Goal: Task Accomplishment & Management: Use online tool/utility

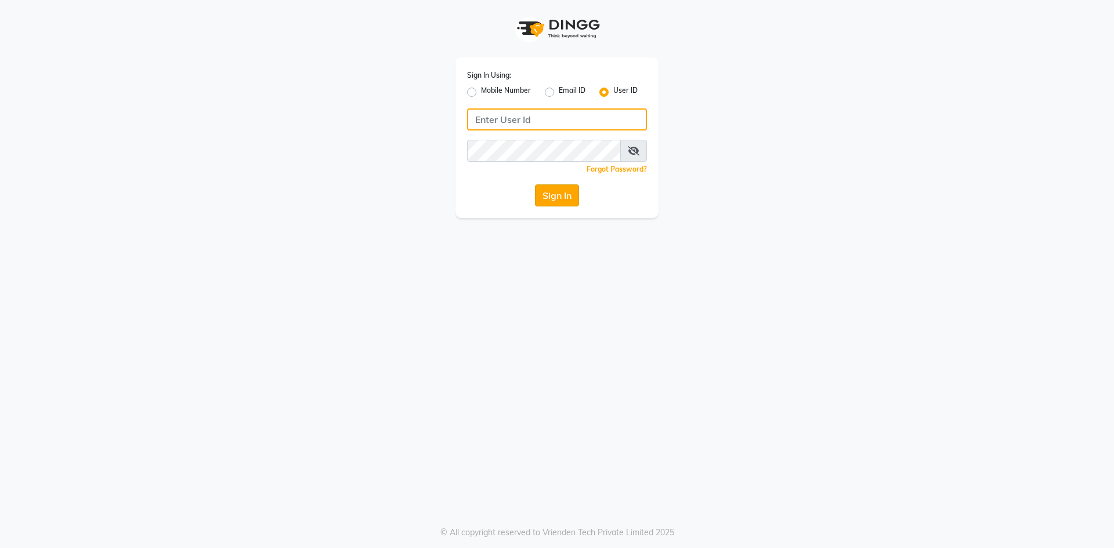
type input "thesalon"
click at [572, 193] on button "Sign In" at bounding box center [557, 196] width 44 height 22
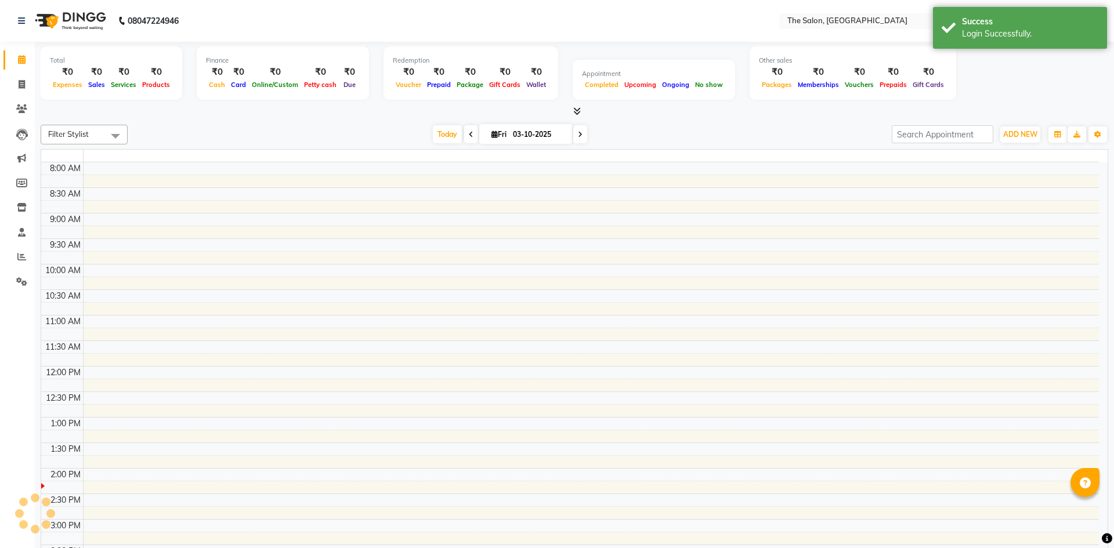
select select "en"
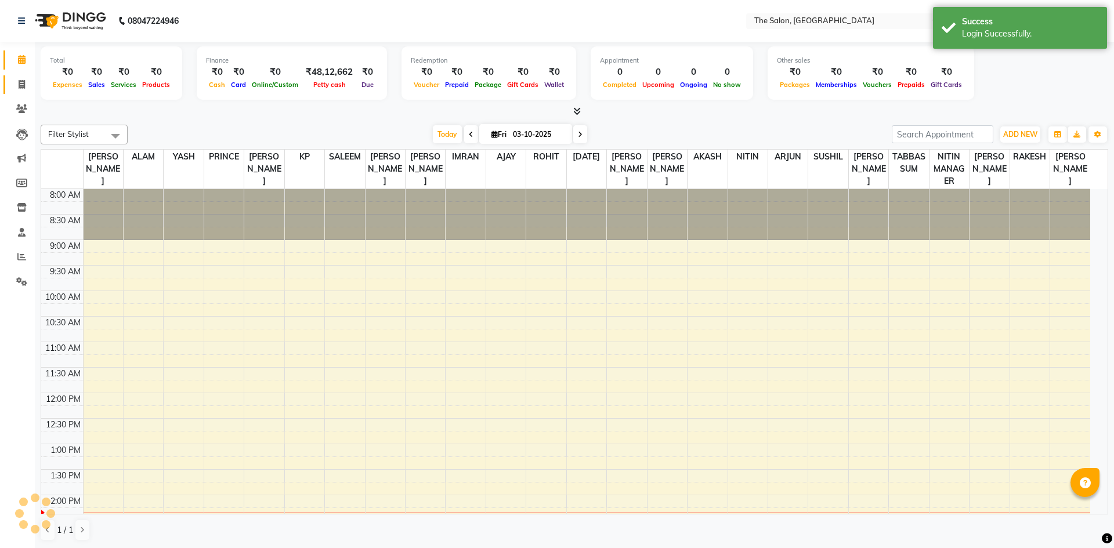
click at [13, 89] on span at bounding box center [22, 84] width 20 height 13
select select "service"
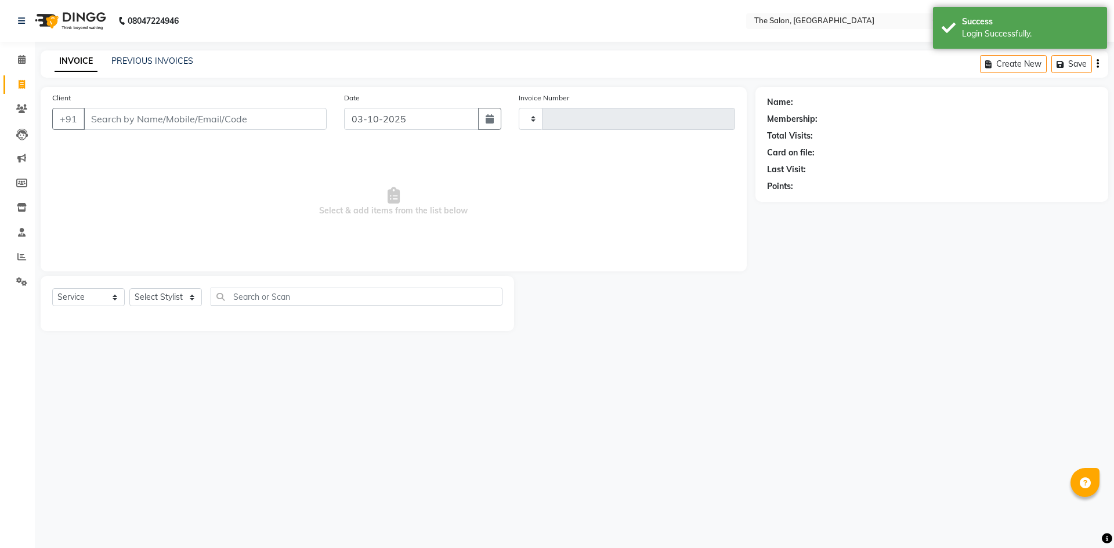
type input "1480"
select select "4245"
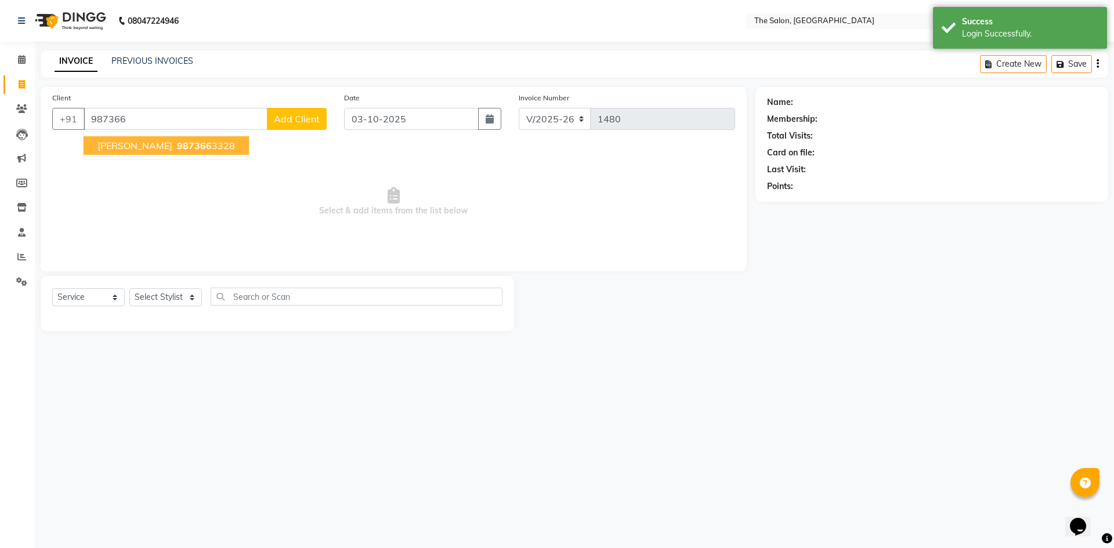
click at [177, 147] on span "987366" at bounding box center [194, 146] width 35 height 12
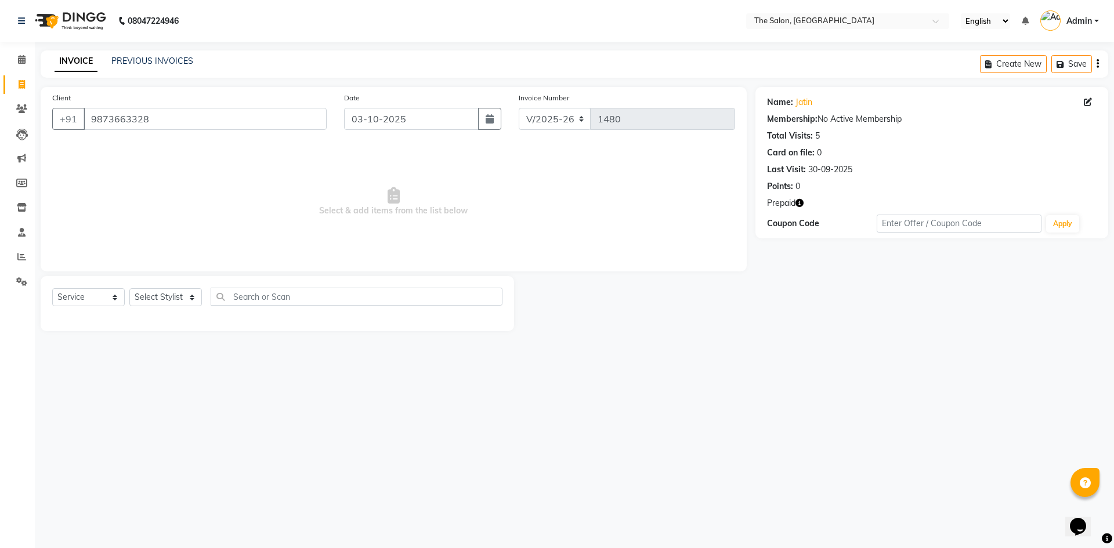
click at [800, 202] on icon "button" at bounding box center [800, 203] width 8 height 8
click at [620, 399] on div "08047224946 Select Location × The Salon, Rajouri Garden English ENGLISH Español…" at bounding box center [557, 274] width 1114 height 548
click at [183, 105] on div "Client [PHONE_NUMBER]" at bounding box center [190, 116] width 292 height 48
click at [185, 114] on input "9873663328" at bounding box center [205, 119] width 243 height 22
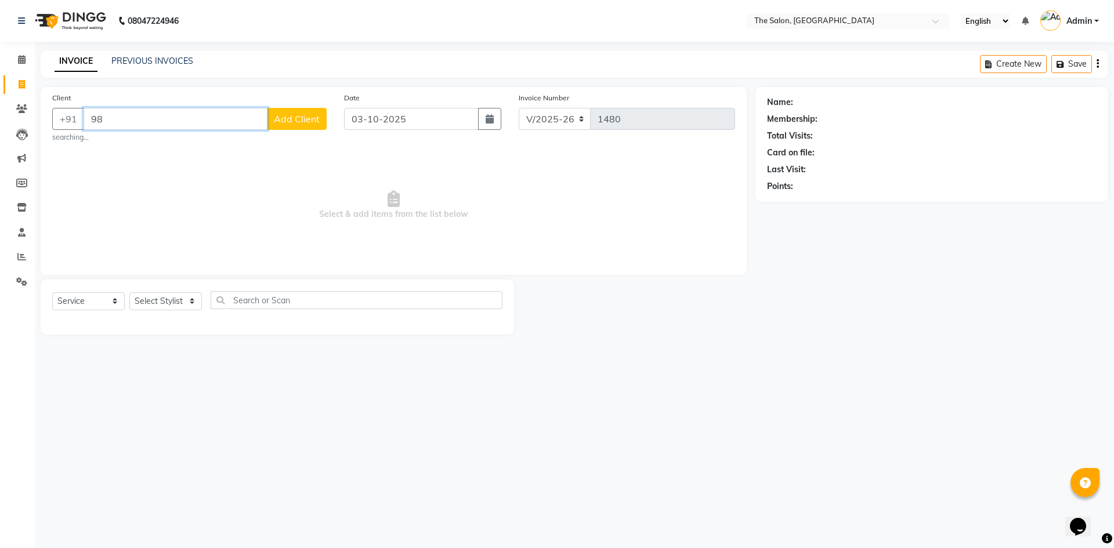
type input "9"
drag, startPoint x: 142, startPoint y: 122, endPoint x: 153, endPoint y: 123, distance: 11.0
click at [142, 122] on input "NARESH" at bounding box center [176, 119] width 184 height 22
type input "N"
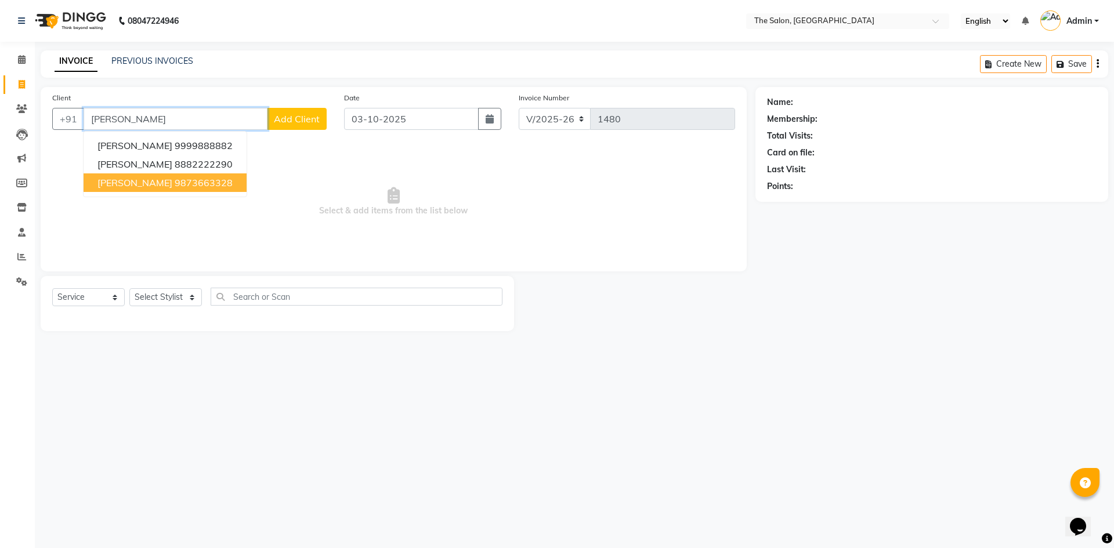
click at [175, 186] on ngb-highlight "9873663328" at bounding box center [204, 183] width 58 height 12
type input "9873663328"
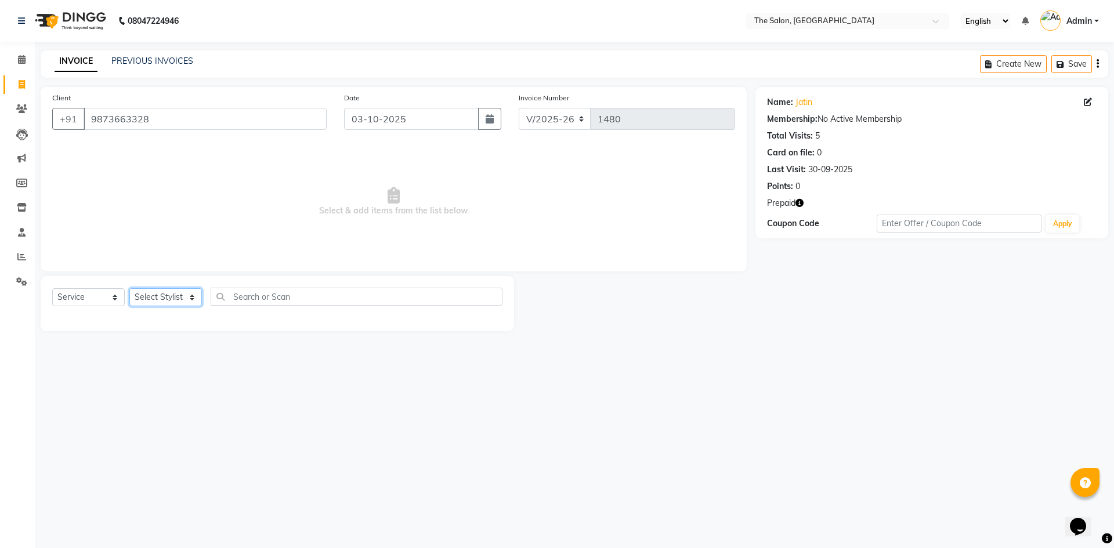
click at [179, 302] on select "Select Stylist [PERSON_NAME] [PERSON_NAME] AKASH [PERSON_NAME] ARJUN [PERSON_NA…" at bounding box center [165, 297] width 73 height 18
click at [129, 288] on select "Select Stylist [PERSON_NAME] [PERSON_NAME] AKASH [PERSON_NAME] ARJUN [PERSON_NA…" at bounding box center [165, 297] width 73 height 18
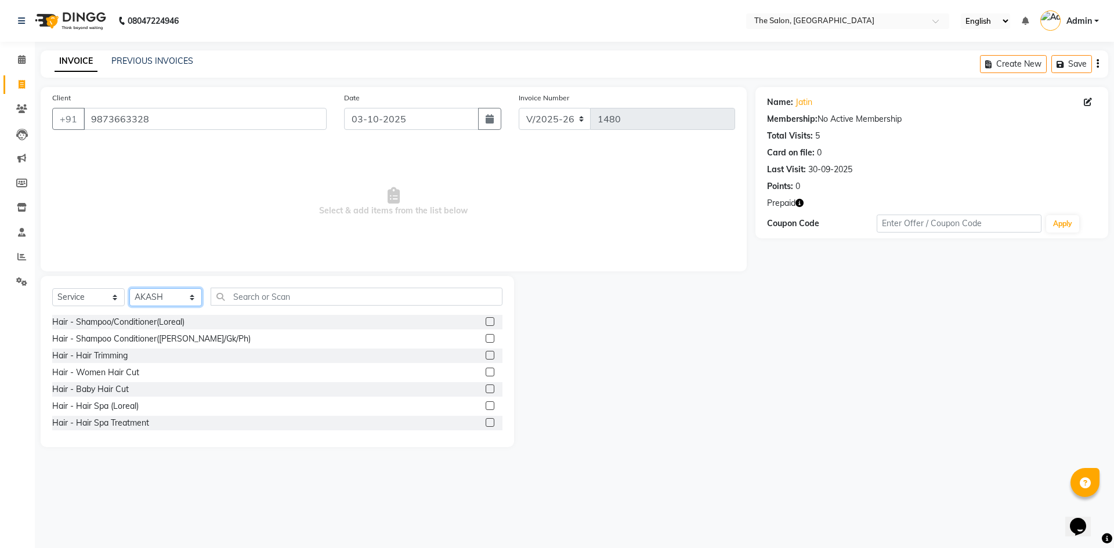
click at [168, 301] on select "Select Stylist [PERSON_NAME] [PERSON_NAME] AKASH [PERSON_NAME] ARJUN [PERSON_NA…" at bounding box center [165, 297] width 73 height 18
select select "22748"
click at [129, 288] on select "Select Stylist [PERSON_NAME] [PERSON_NAME] AKASH [PERSON_NAME] ARJUN [PERSON_NA…" at bounding box center [165, 297] width 73 height 18
click at [316, 297] on input "text" at bounding box center [357, 297] width 292 height 18
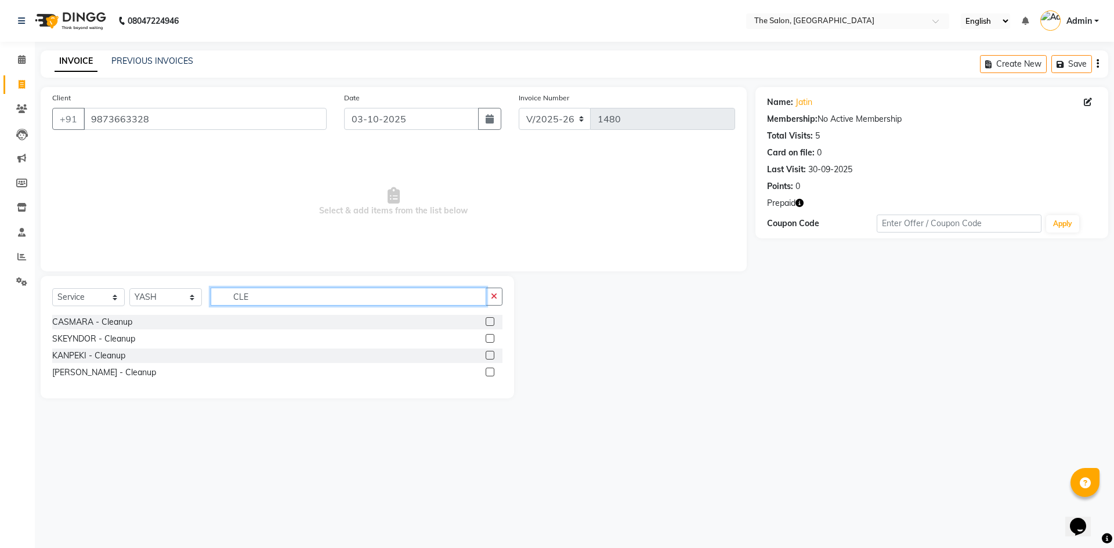
type input "CLE"
click at [490, 324] on label at bounding box center [490, 321] width 9 height 9
click at [490, 324] on input "checkbox" at bounding box center [490, 323] width 8 height 8
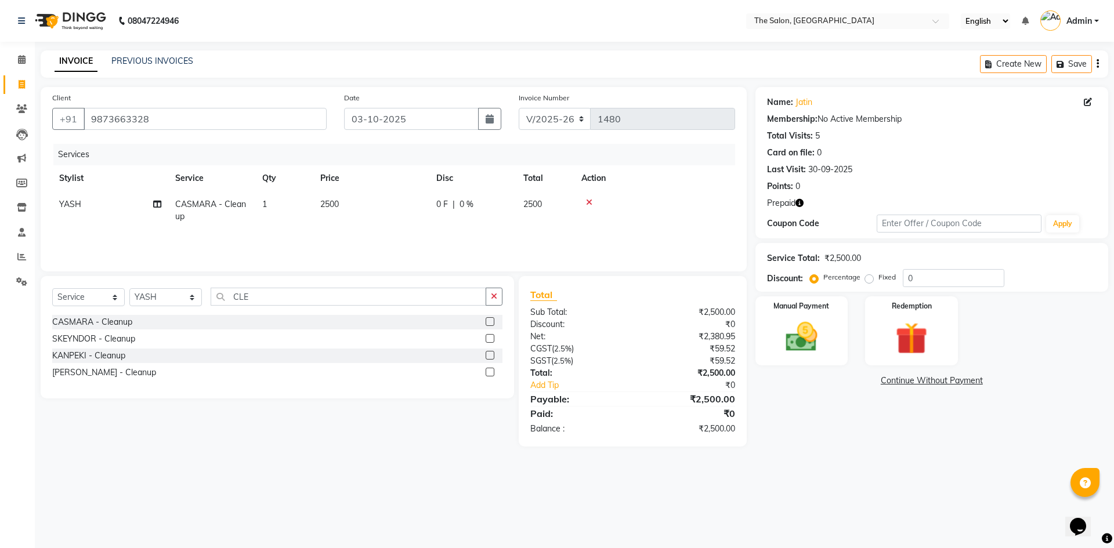
click at [493, 323] on label at bounding box center [490, 321] width 9 height 9
click at [493, 323] on input "checkbox" at bounding box center [490, 323] width 8 height 8
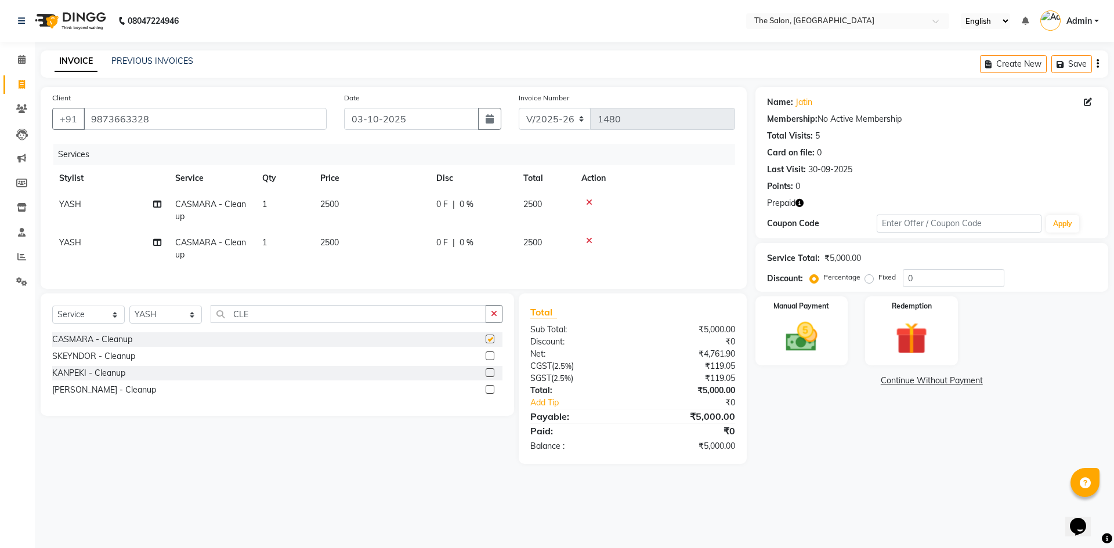
checkbox input "false"
click at [348, 236] on td "2500" at bounding box center [371, 249] width 116 height 38
select select "22748"
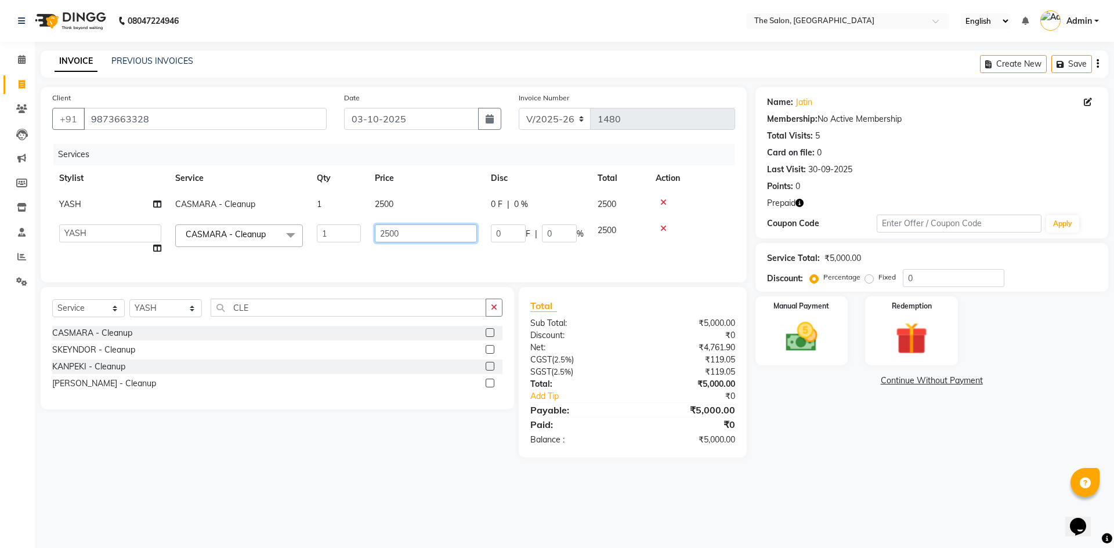
drag, startPoint x: 410, startPoint y: 229, endPoint x: 301, endPoint y: 229, distance: 109.7
click at [301, 229] on tr "[PERSON_NAME] [PERSON_NAME] AKASH [PERSON_NAME] [PERSON_NAME] [PERSON_NAME] KP …" at bounding box center [393, 240] width 683 height 44
type input "3000"
click at [403, 255] on td "3000" at bounding box center [426, 240] width 116 height 44
select select "22748"
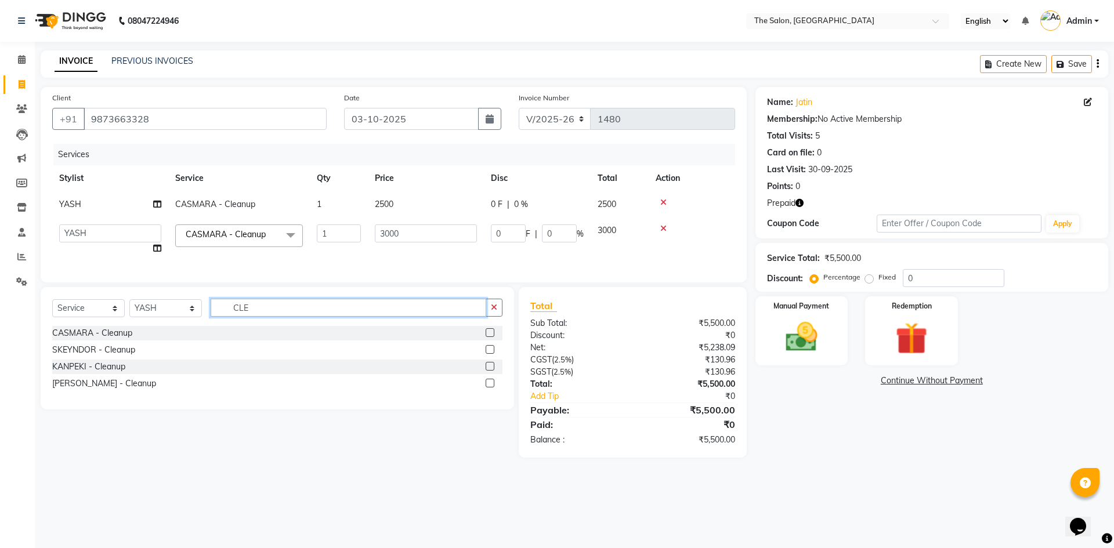
drag, startPoint x: 280, startPoint y: 322, endPoint x: 164, endPoint y: 318, distance: 115.5
click at [165, 319] on div "Select Service Product Membership Package Voucher Prepaid Gift Card Select Styl…" at bounding box center [277, 312] width 450 height 27
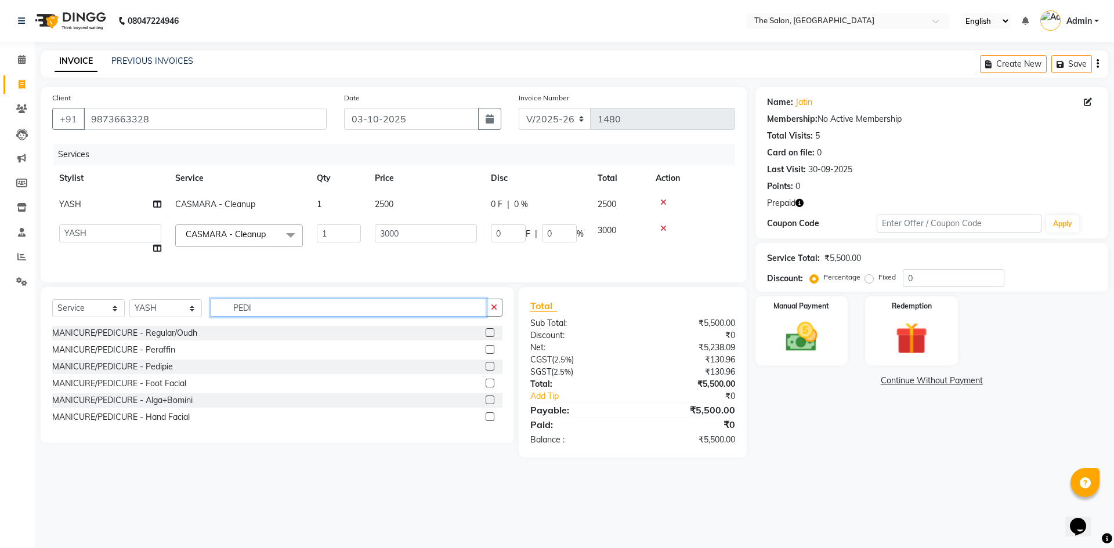
type input "PEDI"
click at [488, 337] on label at bounding box center [490, 332] width 9 height 9
click at [488, 337] on input "checkbox" at bounding box center [490, 334] width 8 height 8
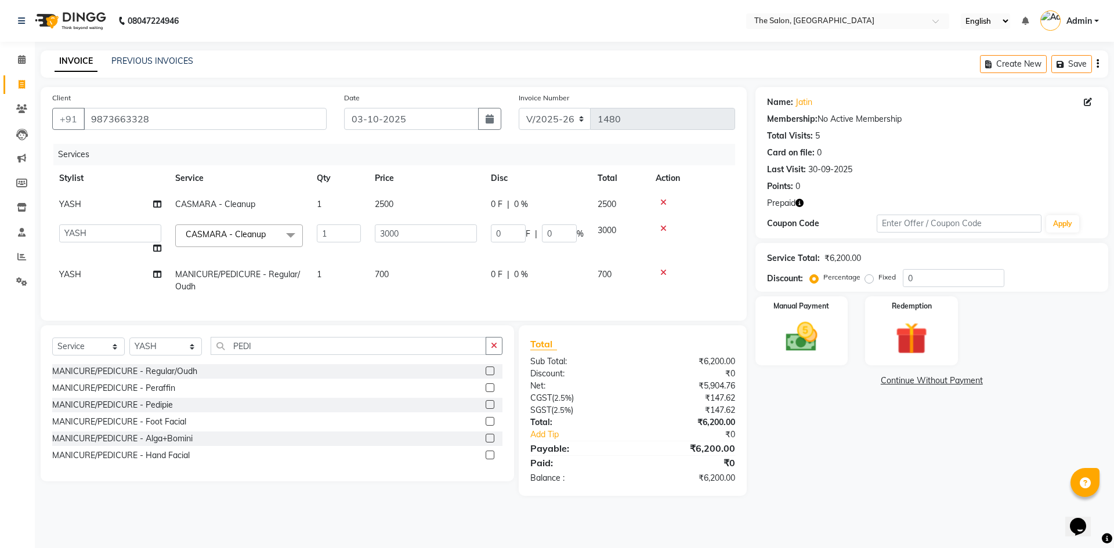
click at [490, 375] on label at bounding box center [490, 371] width 9 height 9
click at [490, 375] on input "checkbox" at bounding box center [490, 372] width 8 height 8
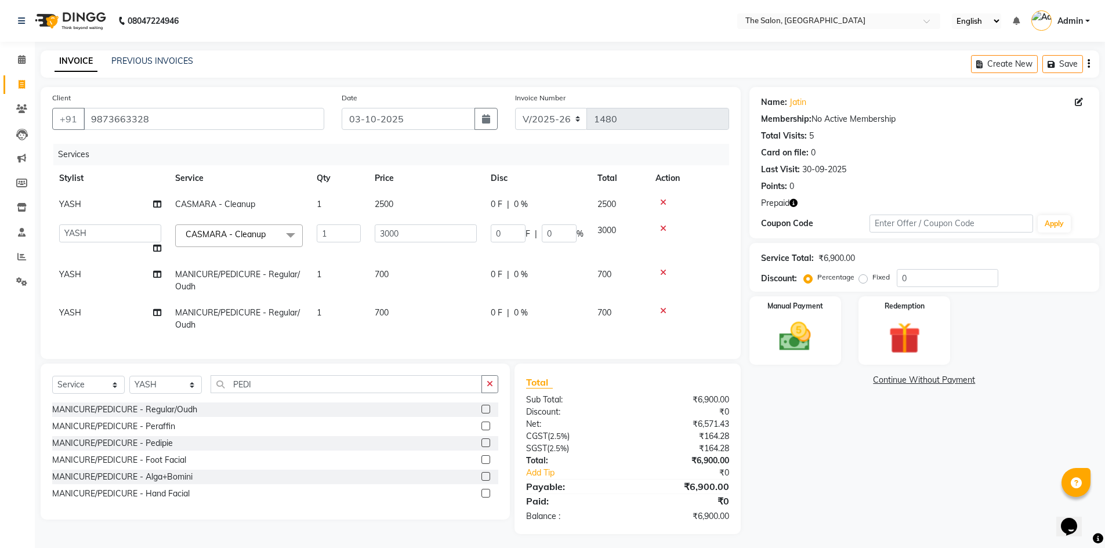
click at [485, 414] on label at bounding box center [486, 409] width 9 height 9
click at [485, 414] on input "checkbox" at bounding box center [486, 410] width 8 height 8
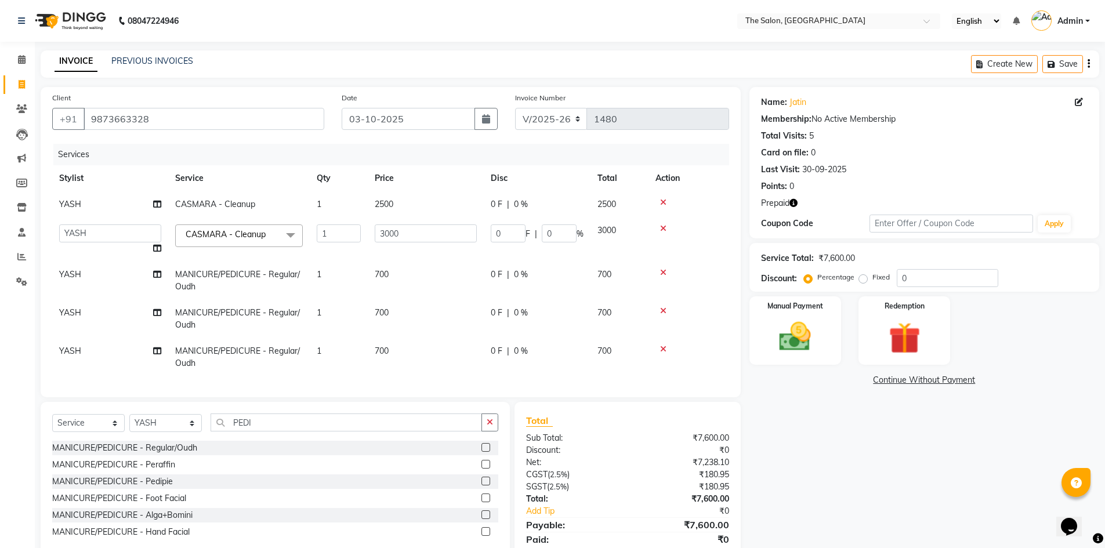
click at [486, 452] on label at bounding box center [486, 447] width 9 height 9
click at [486, 452] on input "checkbox" at bounding box center [486, 448] width 8 height 8
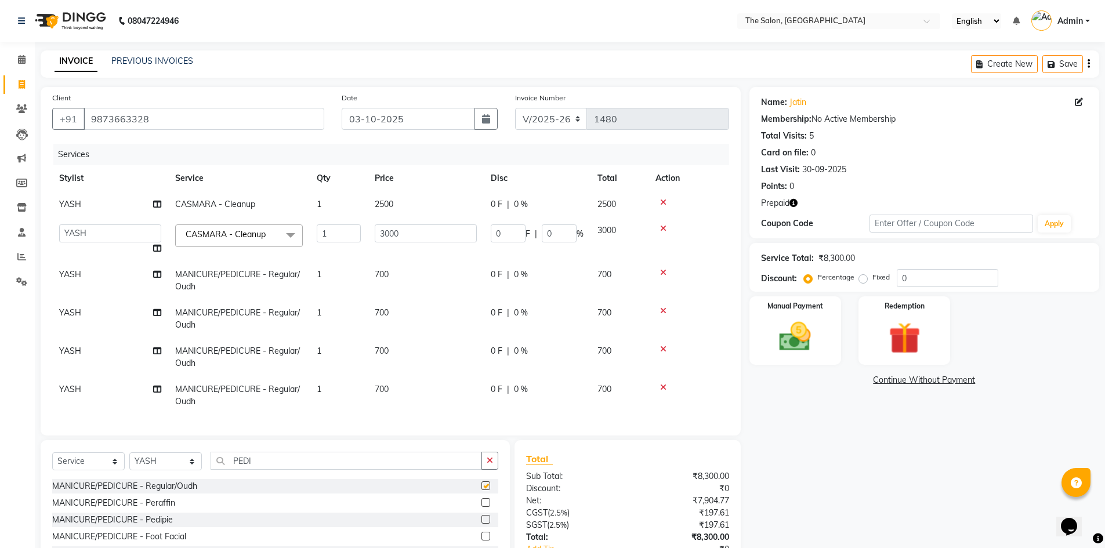
checkbox input "false"
click at [946, 273] on input "0" at bounding box center [948, 278] width 102 height 18
click at [943, 334] on div "Redemption" at bounding box center [905, 330] width 96 height 71
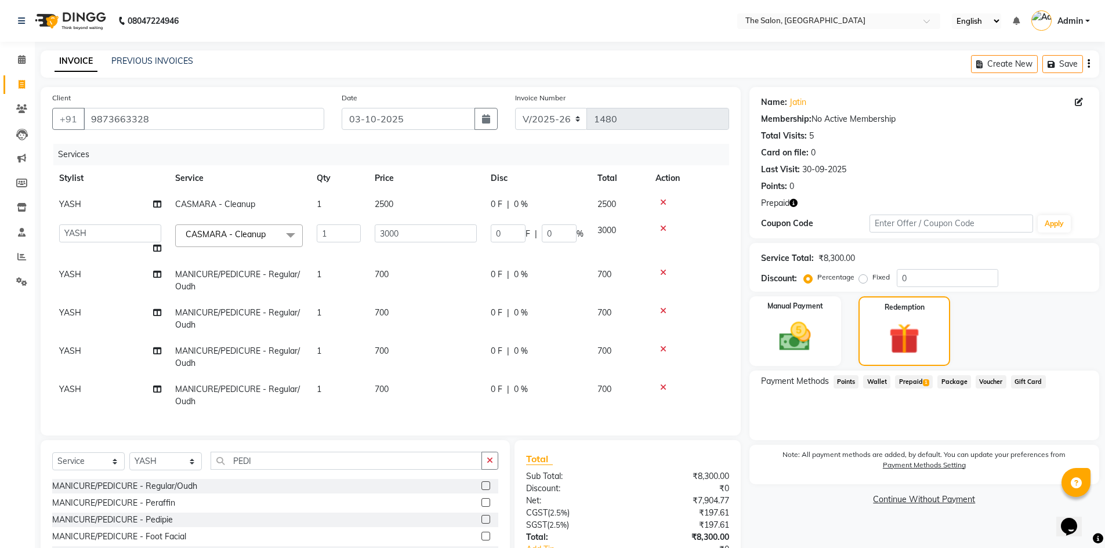
click at [901, 385] on span "Prepaid 1" at bounding box center [914, 381] width 38 height 13
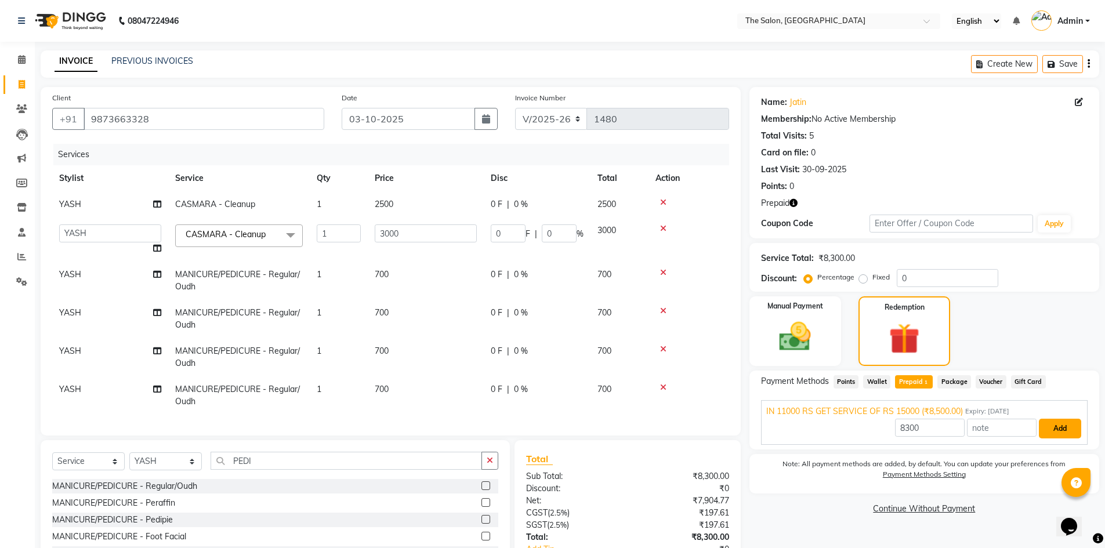
click at [1066, 426] on button "Add" at bounding box center [1060, 429] width 42 height 20
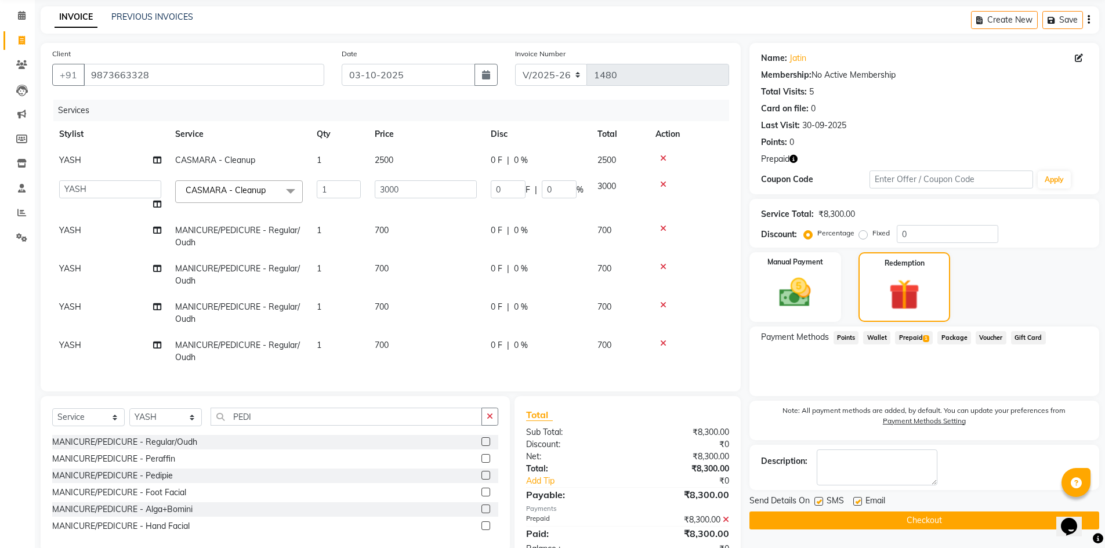
scroll to position [89, 0]
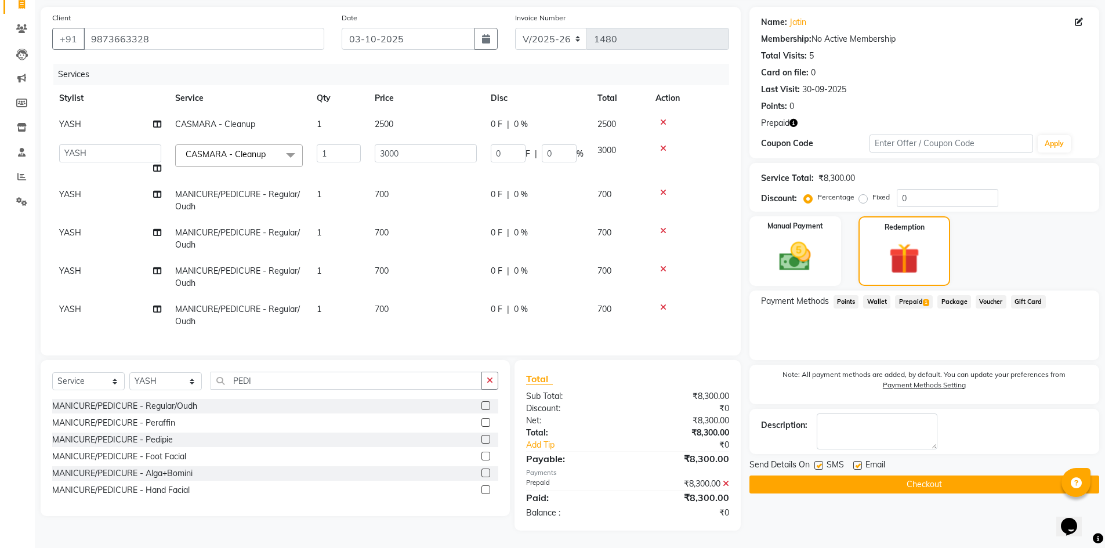
click at [932, 476] on button "Checkout" at bounding box center [925, 485] width 350 height 18
